Goal: Task Accomplishment & Management: Complete application form

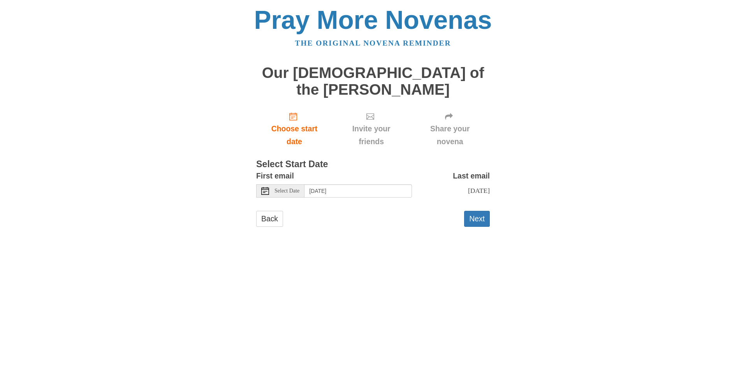
click at [266, 187] on icon at bounding box center [265, 191] width 8 height 8
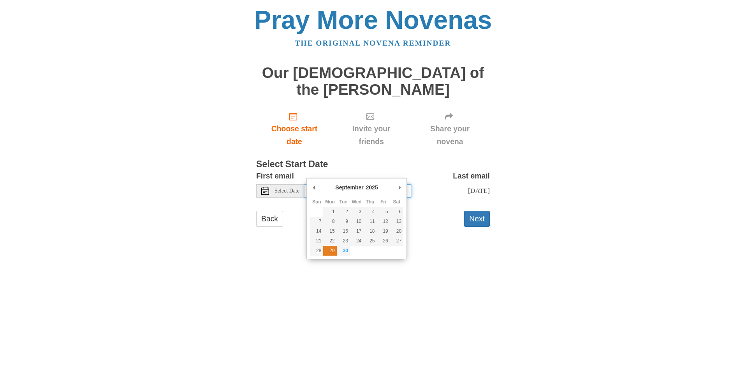
type input "Monday, September 29th"
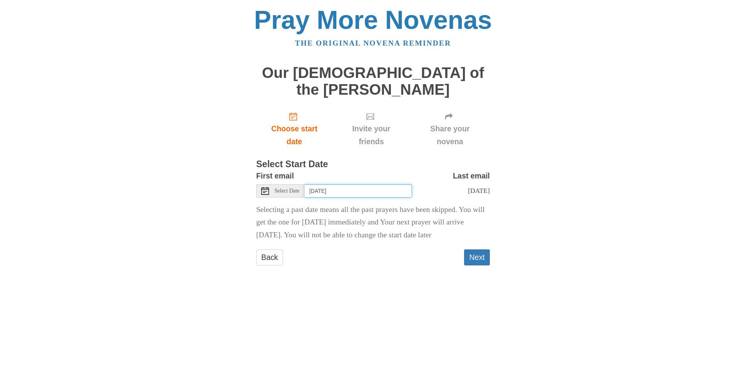
click at [352, 184] on input "Monday, September 29th" at bounding box center [357, 190] width 107 height 13
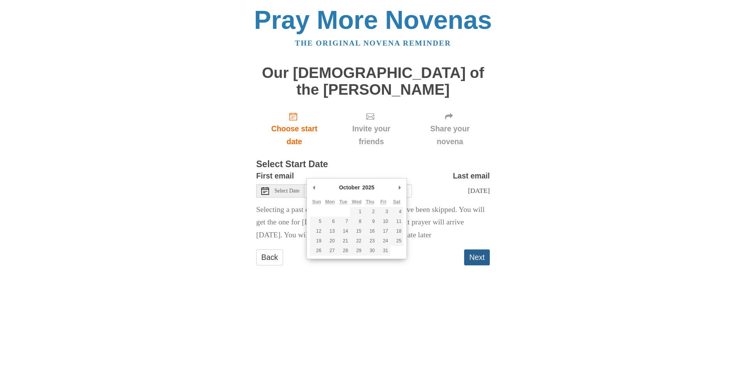
click at [477, 249] on button "Next" at bounding box center [477, 257] width 26 height 16
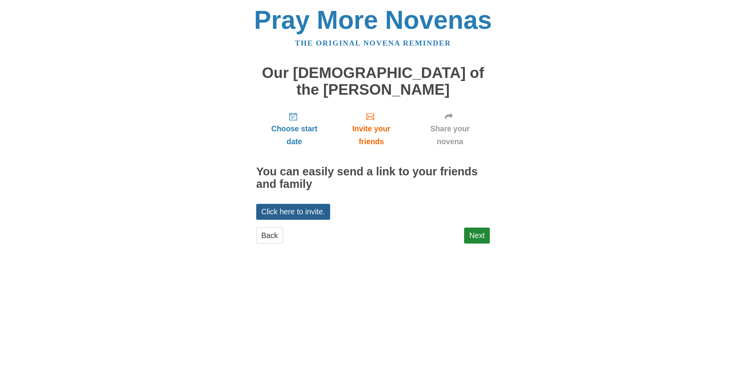
click at [309, 204] on link "Click here to invite." at bounding box center [293, 212] width 74 height 16
click at [472, 227] on link "Next" at bounding box center [477, 235] width 26 height 16
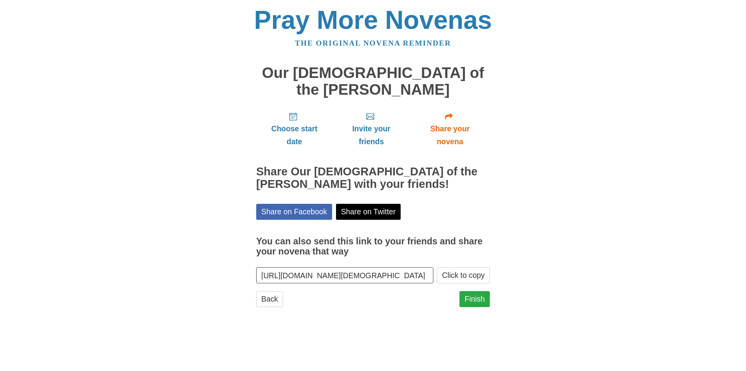
click at [469, 291] on link "Finish" at bounding box center [474, 299] width 30 height 16
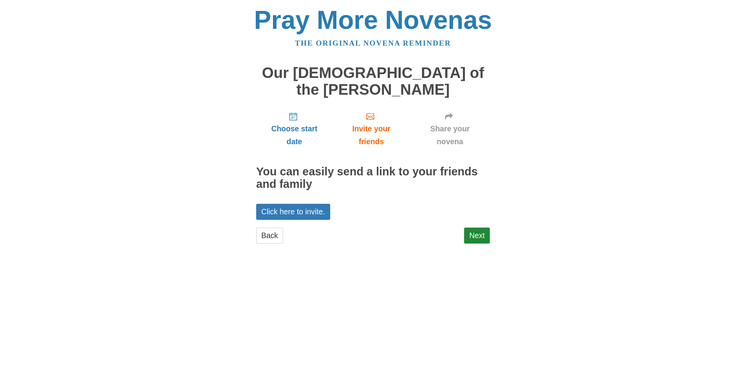
click at [446, 106] on link "Share your novena" at bounding box center [450, 129] width 80 height 46
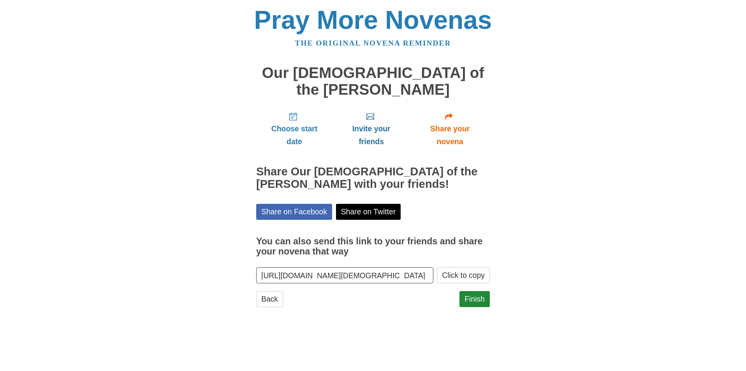
click at [369, 113] on use "Invite your friends" at bounding box center [370, 116] width 8 height 6
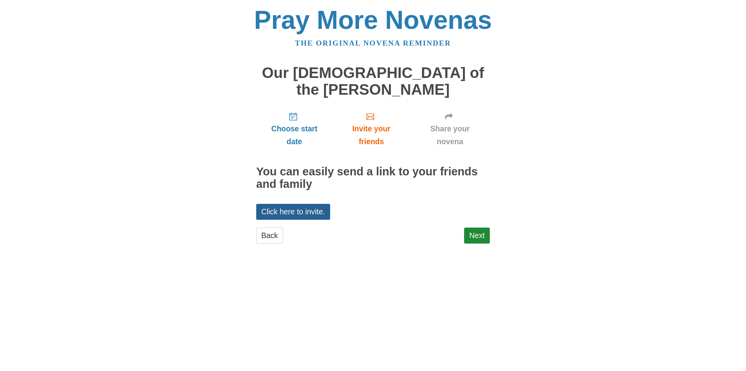
click at [304, 204] on link "Click here to invite." at bounding box center [293, 212] width 74 height 16
